Goal: Task Accomplishment & Management: Manage account settings

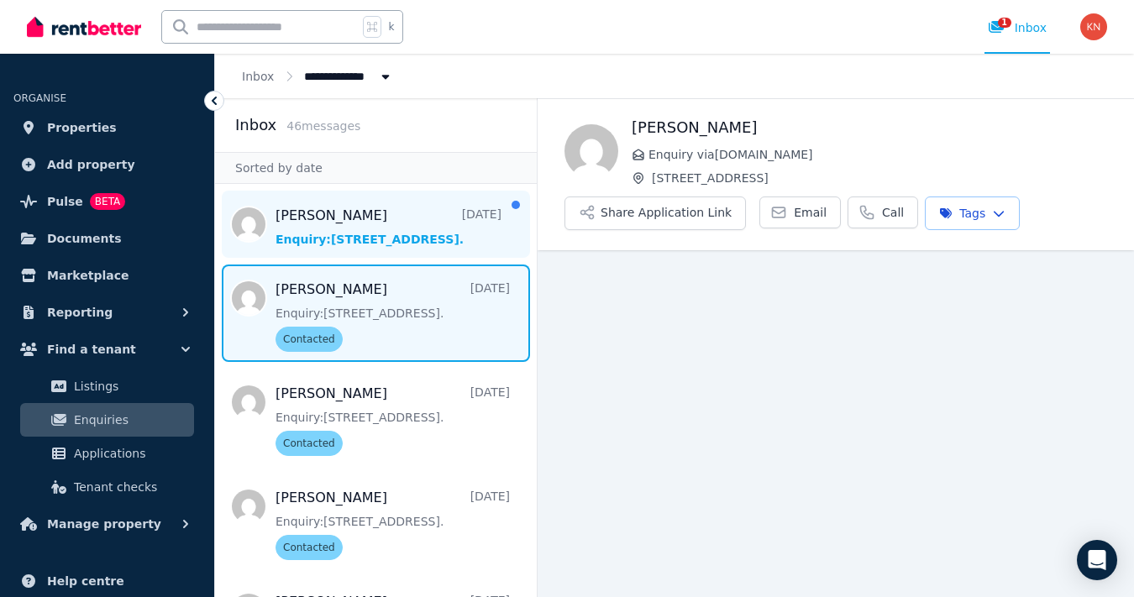
click at [392, 233] on span "Message list" at bounding box center [376, 224] width 322 height 67
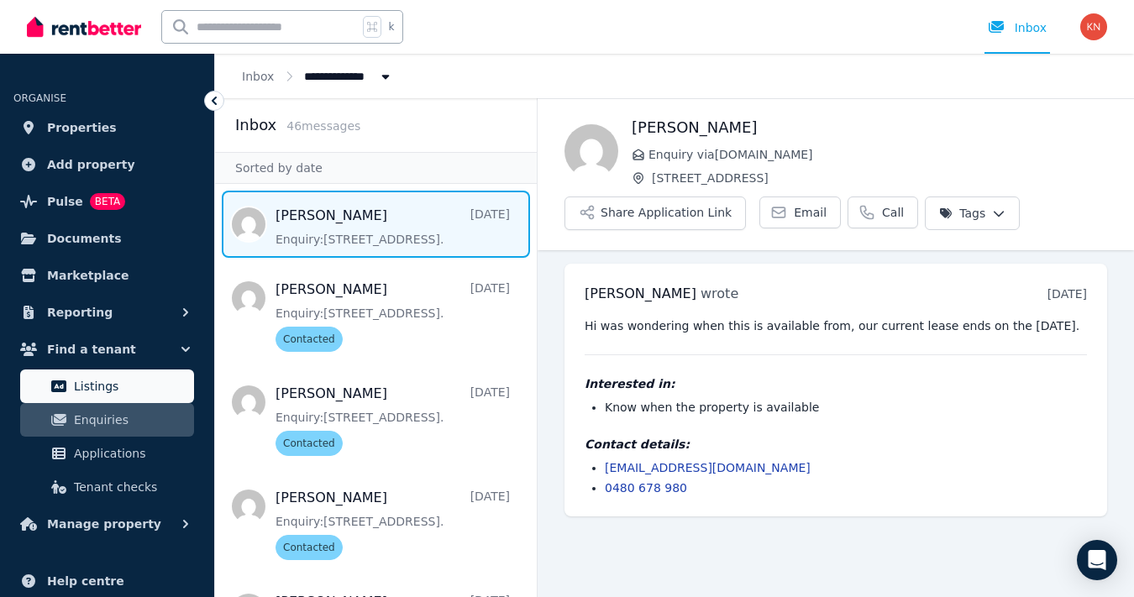
click at [99, 388] on span "Listings" at bounding box center [130, 386] width 113 height 20
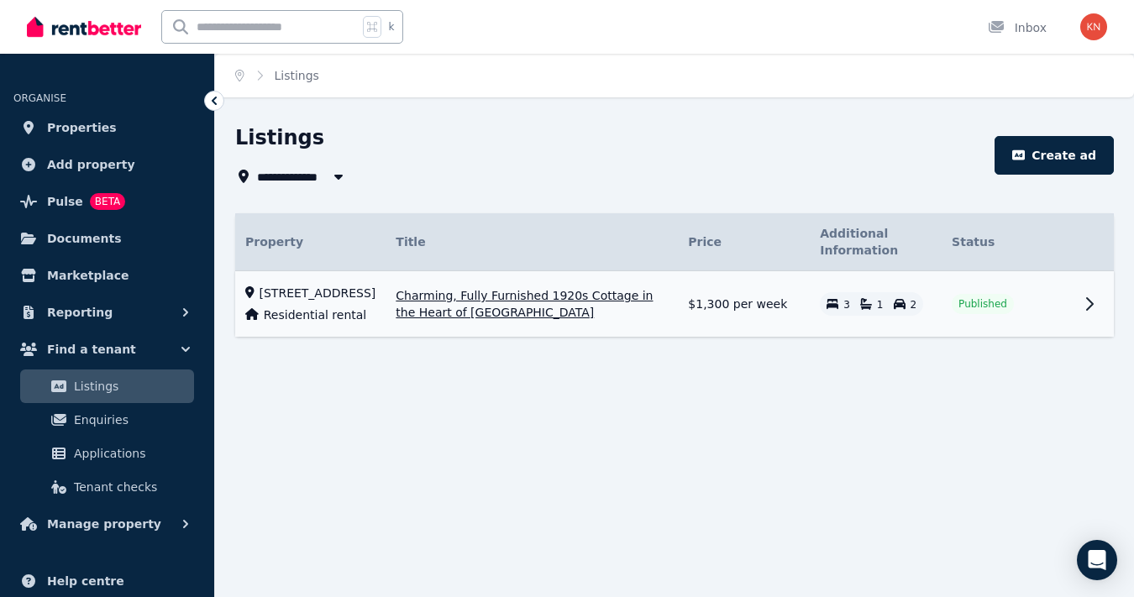
click at [410, 308] on span "Charming, Fully Furnished 1920s Cottage in the Heart of [GEOGRAPHIC_DATA]" at bounding box center [532, 304] width 272 height 34
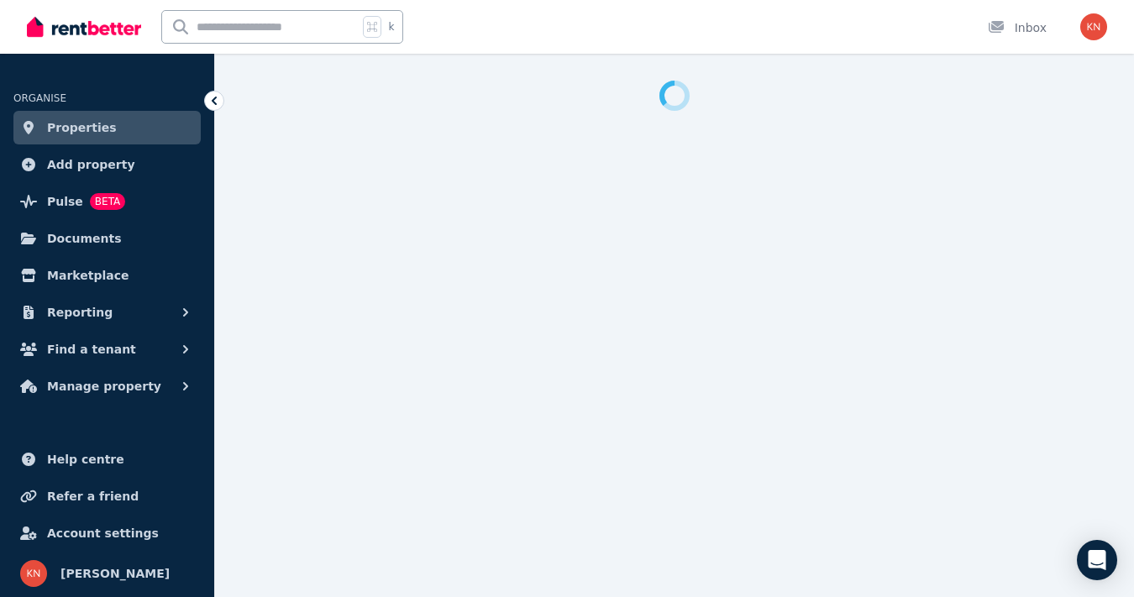
select select "**********"
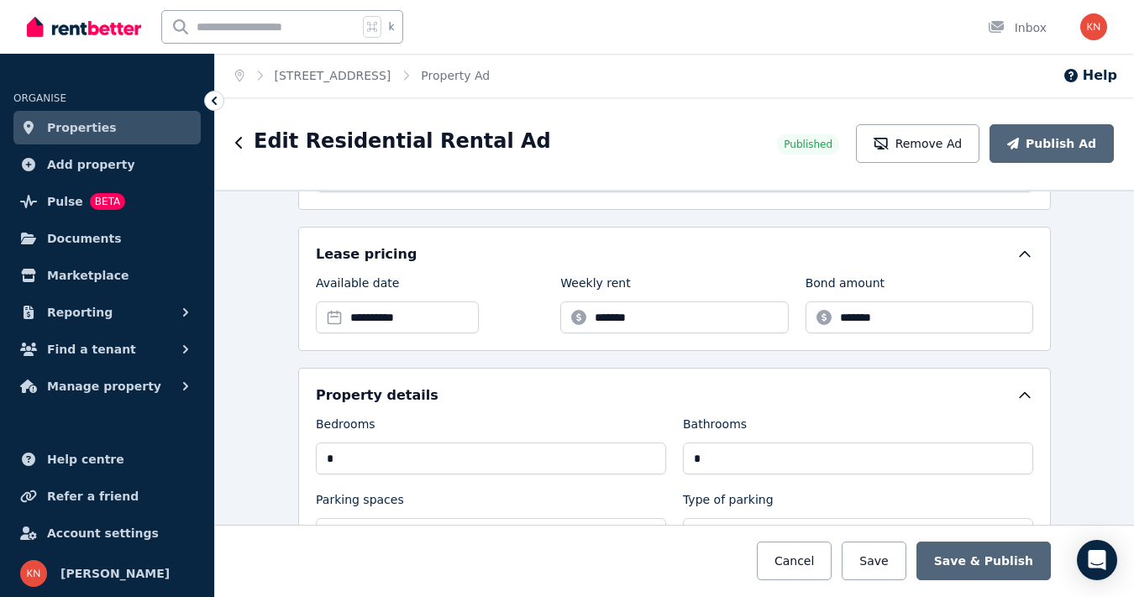
scroll to position [506, 0]
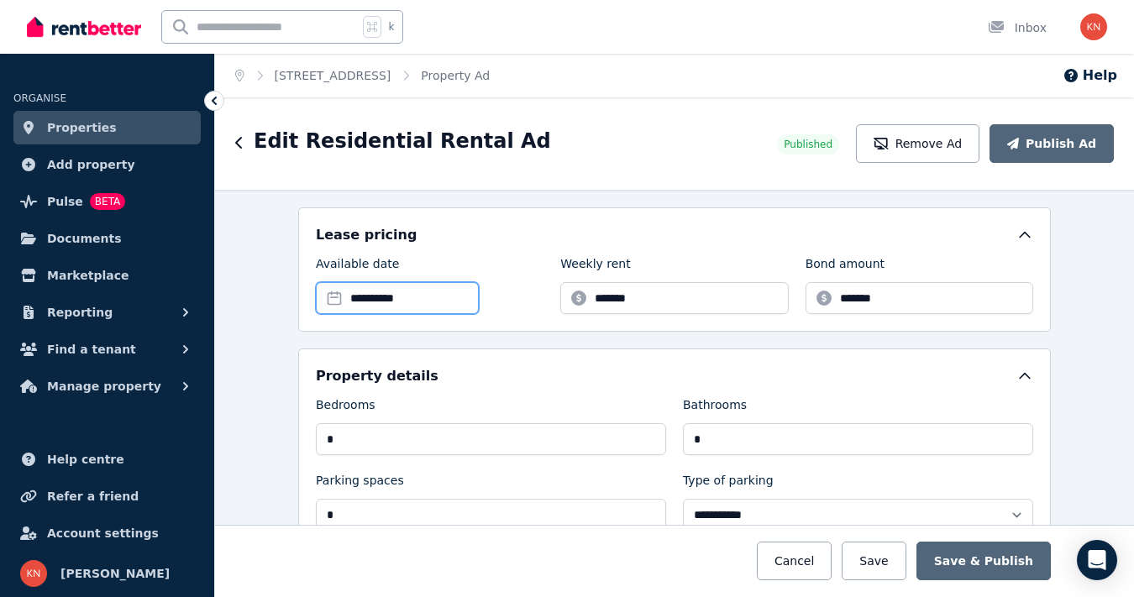
click at [390, 299] on input "**********" at bounding box center [397, 298] width 163 height 32
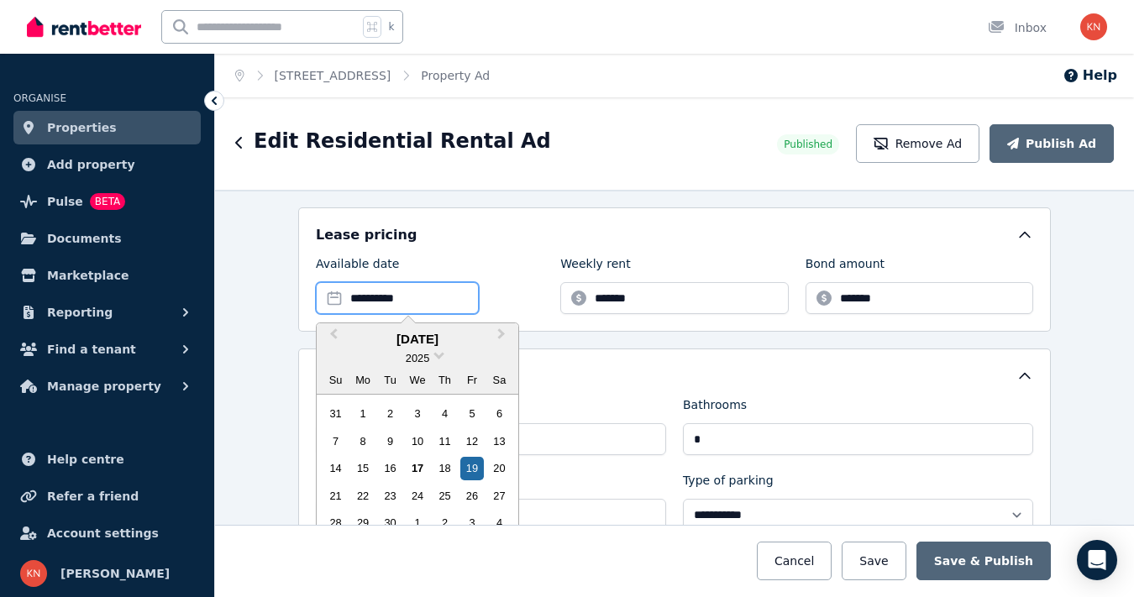
scroll to position [0, 0]
click at [504, 333] on button "Next Month" at bounding box center [503, 338] width 27 height 27
click at [498, 439] on div "8" at bounding box center [499, 441] width 23 height 23
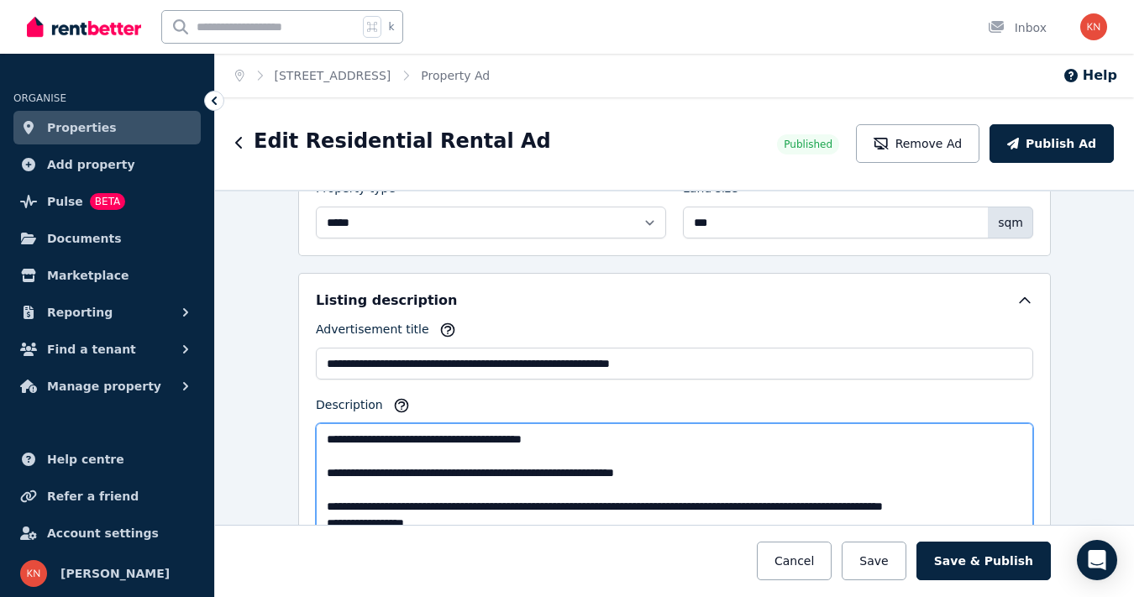
click at [510, 441] on textarea "Description" at bounding box center [674, 481] width 717 height 116
drag, startPoint x: 587, startPoint y: 442, endPoint x: 486, endPoint y: 439, distance: 101.7
click at [486, 439] on textarea "Description" at bounding box center [674, 481] width 717 height 116
click at [437, 439] on textarea "Description" at bounding box center [674, 481] width 717 height 116
click at [486, 440] on textarea "Description" at bounding box center [674, 481] width 717 height 116
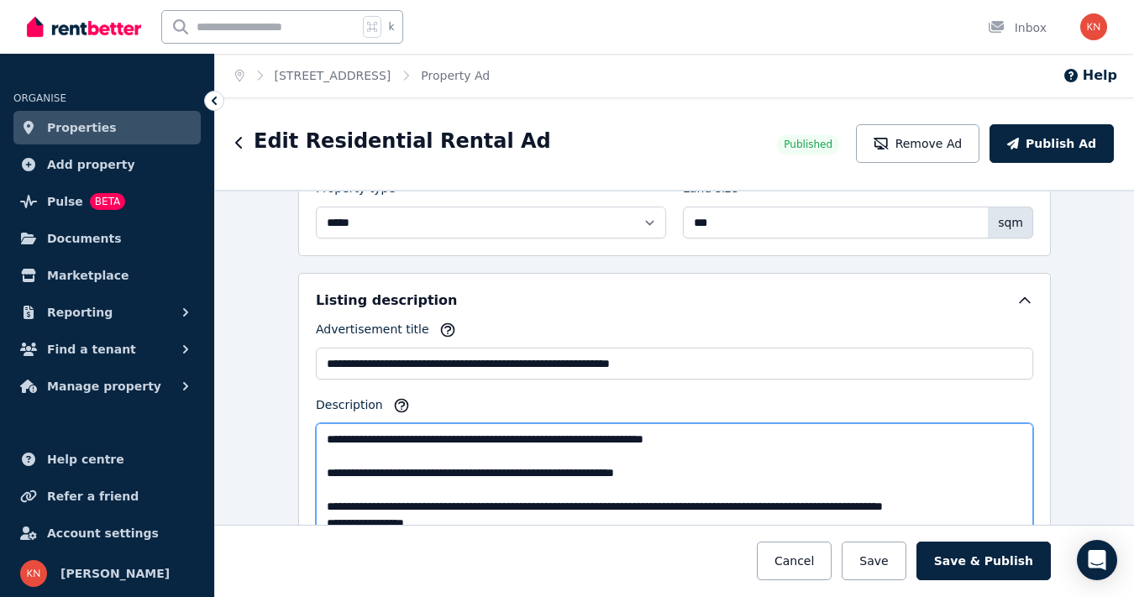
click at [755, 441] on textarea "Description" at bounding box center [674, 481] width 717 height 116
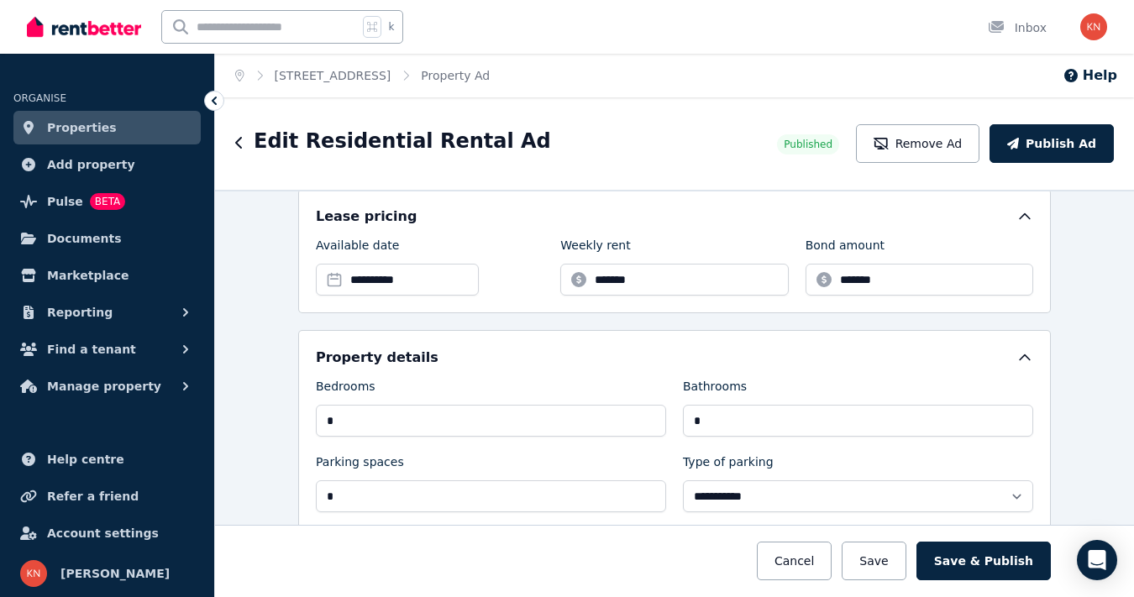
scroll to position [495, 0]
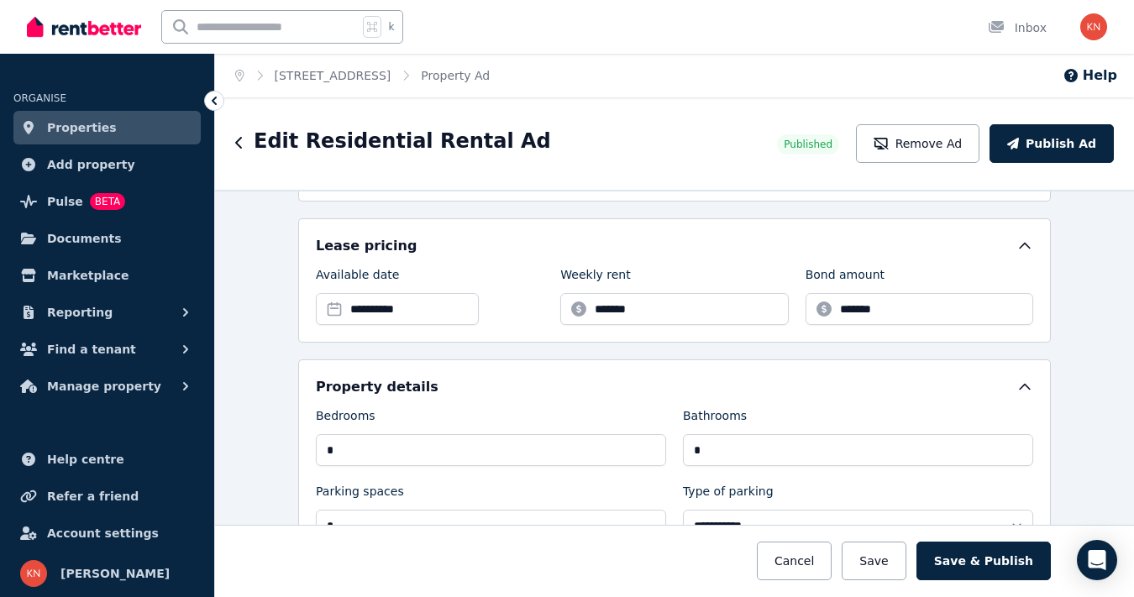
type textarea "**********"
click at [654, 309] on input "*******" at bounding box center [674, 309] width 228 height 32
click at [799, 564] on button "Cancel" at bounding box center [794, 561] width 75 height 39
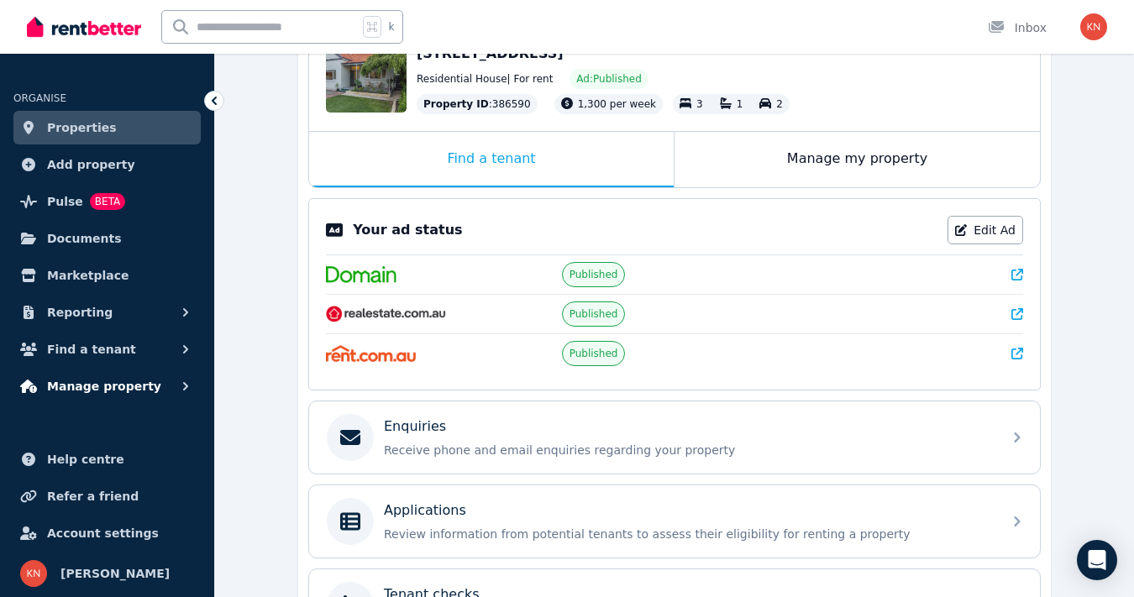
scroll to position [373, 0]
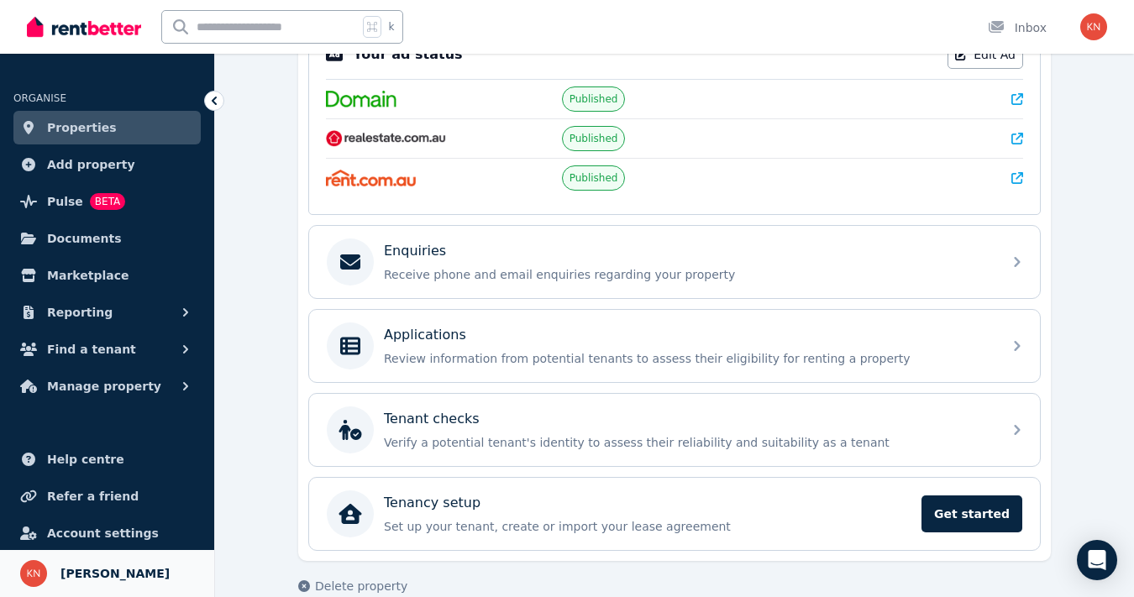
click at [90, 579] on span "[PERSON_NAME]" at bounding box center [114, 574] width 109 height 20
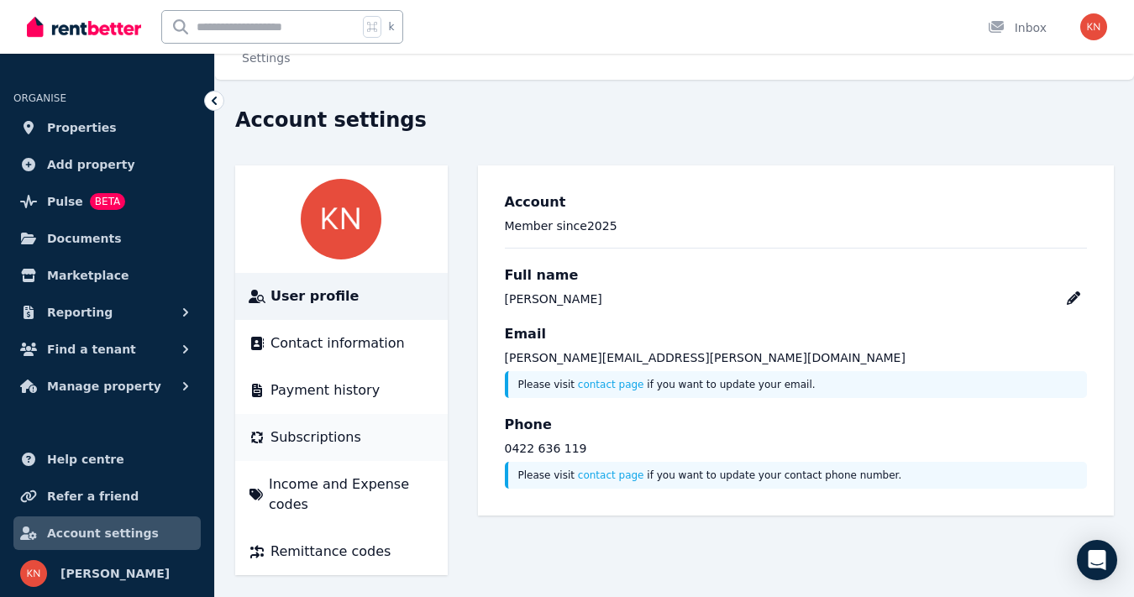
scroll to position [24, 0]
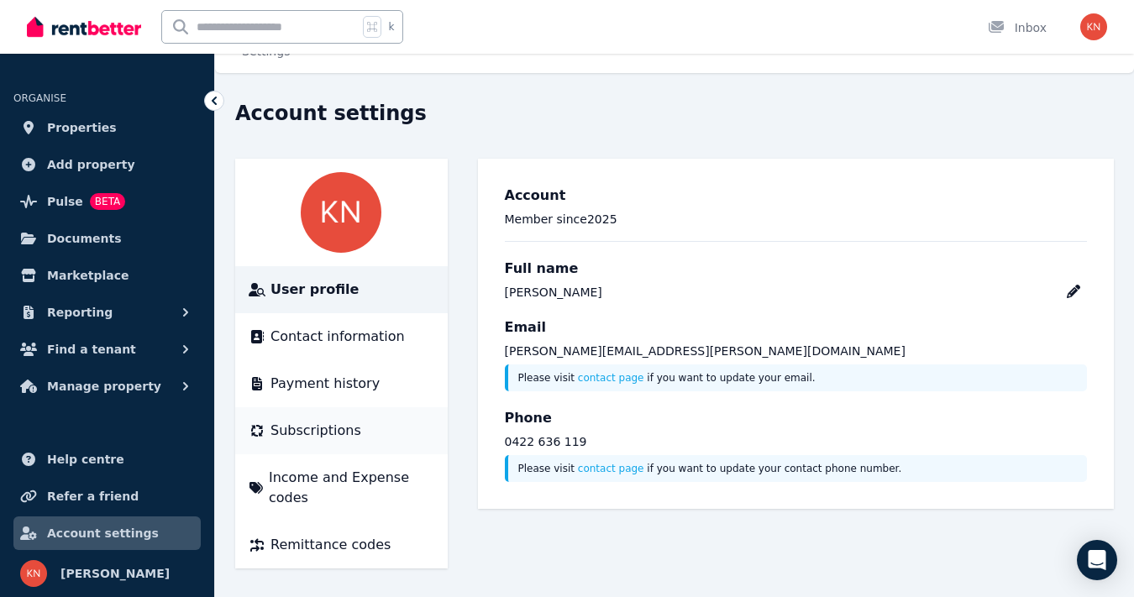
click at [339, 426] on span "Subscriptions" at bounding box center [316, 431] width 91 height 20
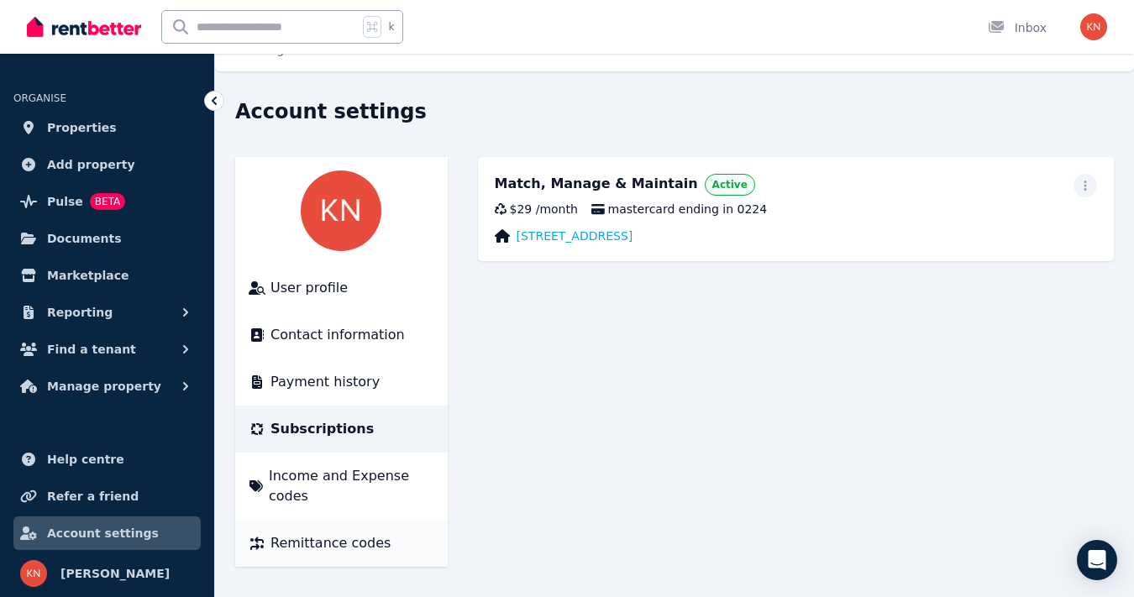
scroll to position [26, 0]
click at [349, 378] on span "Payment history" at bounding box center [325, 382] width 109 height 20
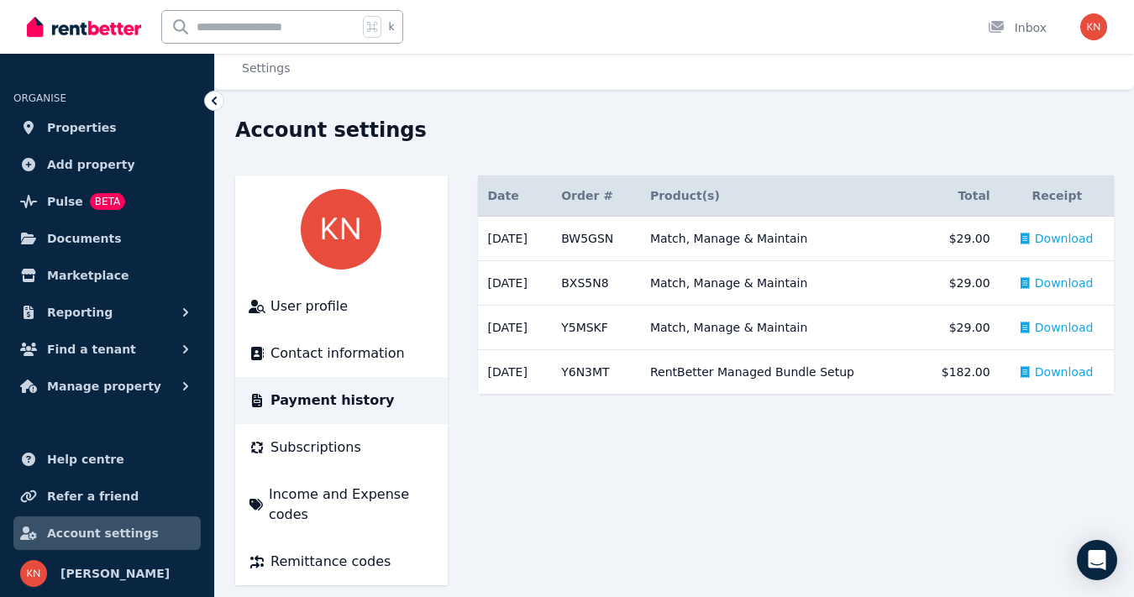
scroll to position [8, 0]
